Goal: Navigation & Orientation: Find specific page/section

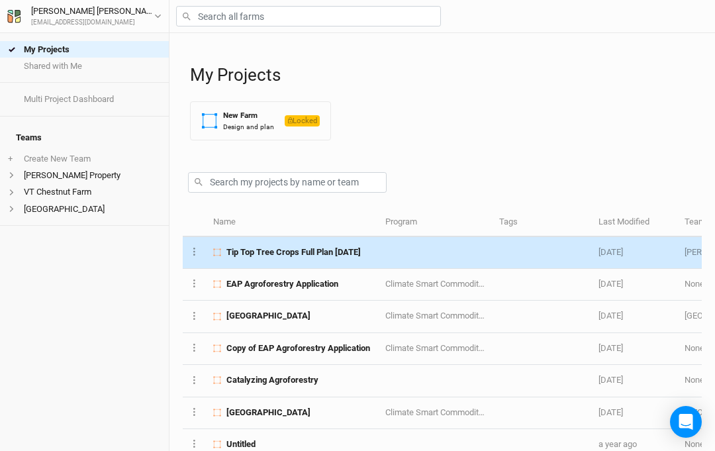
click at [295, 249] on span "Tip Top Tree Crops Full Plan [DATE]" at bounding box center [293, 252] width 134 height 12
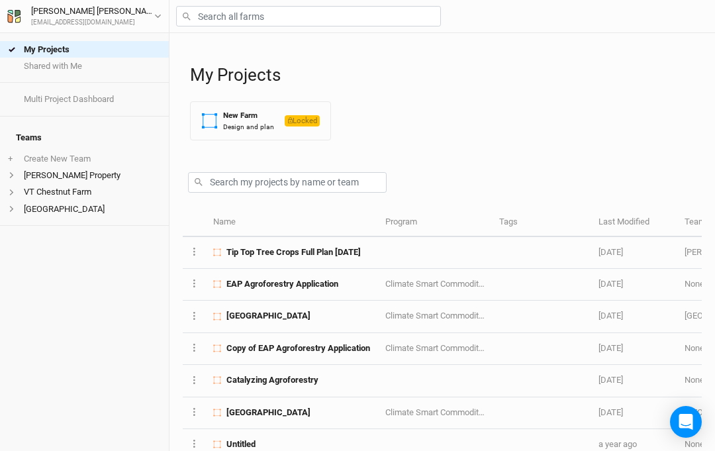
click at [298, 368] on td "Catalyzing Agroforestry" at bounding box center [292, 381] width 172 height 32
click at [308, 288] on span "EAP Agroforestry Application" at bounding box center [282, 284] width 112 height 12
